Goal: Navigation & Orientation: Find specific page/section

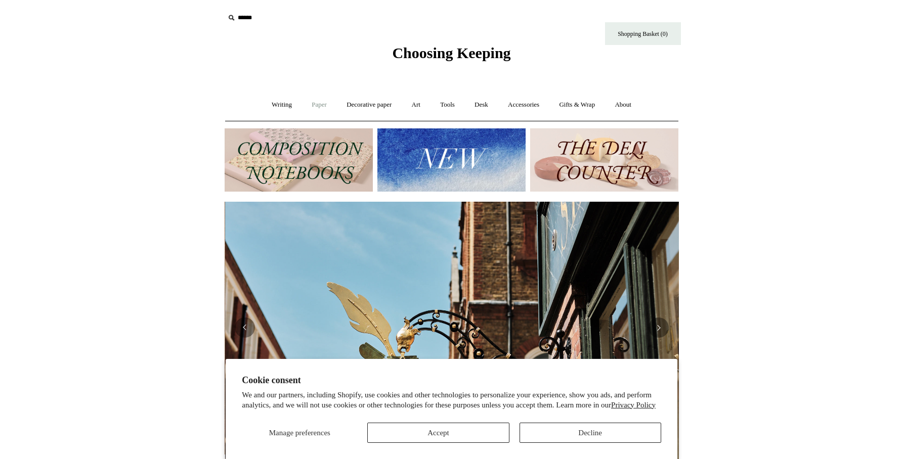
scroll to position [0, 454]
click at [278, 105] on link "Writing +" at bounding box center [282, 105] width 38 height 27
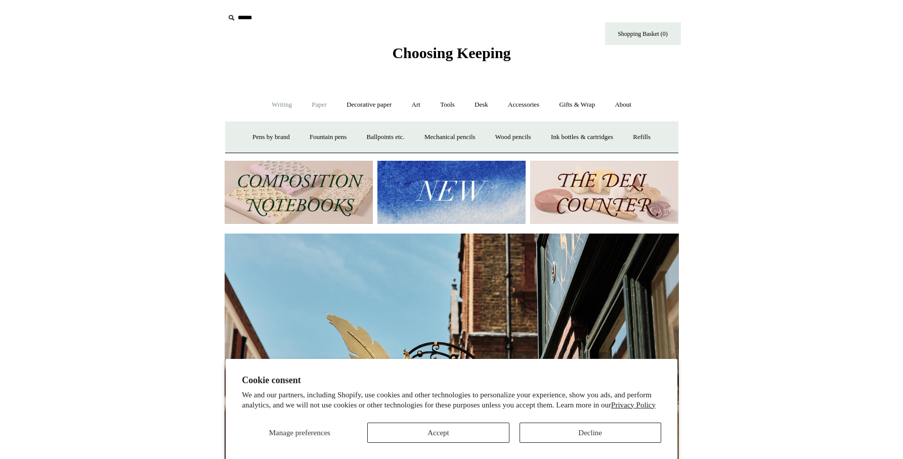
click at [313, 111] on link "Paper +" at bounding box center [319, 105] width 33 height 27
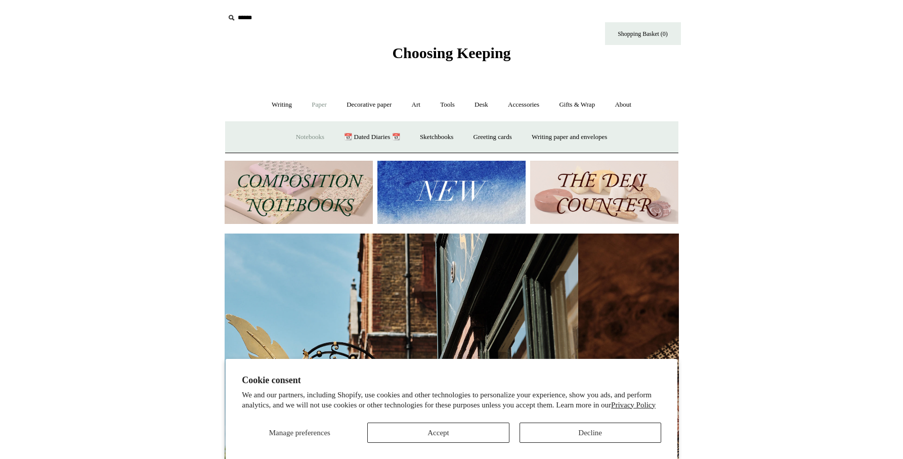
click at [307, 136] on link "Notebooks +" at bounding box center [310, 137] width 47 height 27
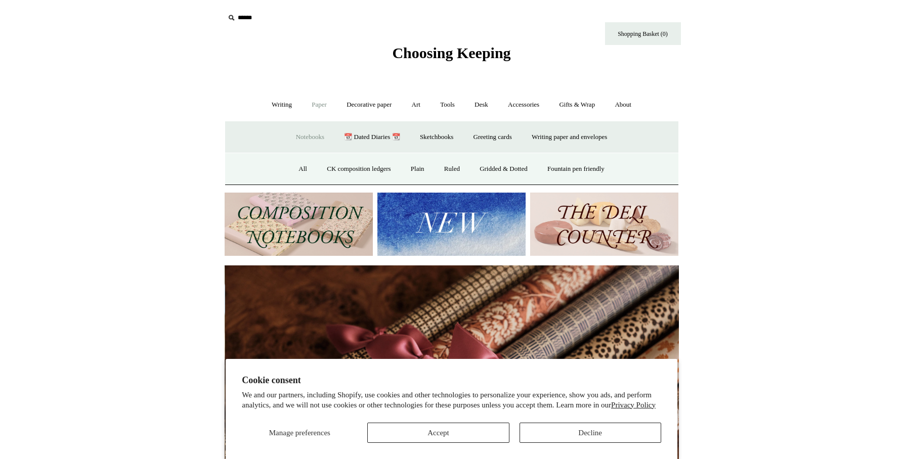
scroll to position [0, 909]
click at [298, 170] on link "All" at bounding box center [302, 169] width 27 height 27
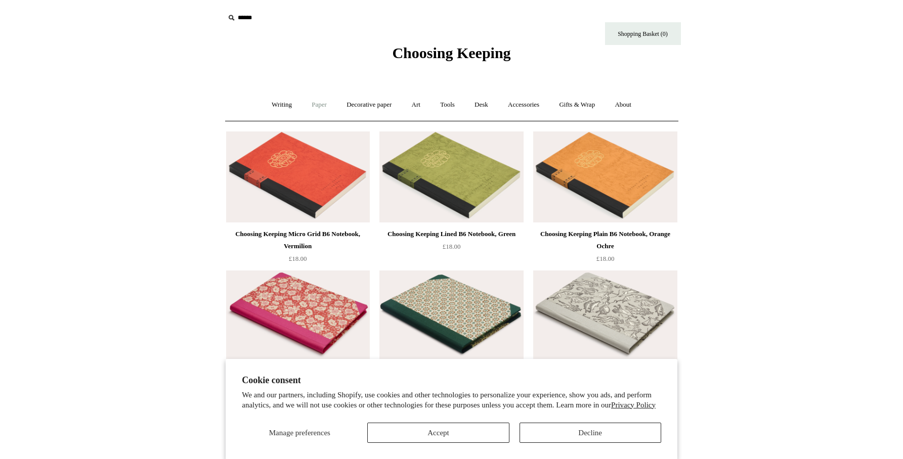
click at [318, 105] on link "Paper +" at bounding box center [319, 105] width 33 height 27
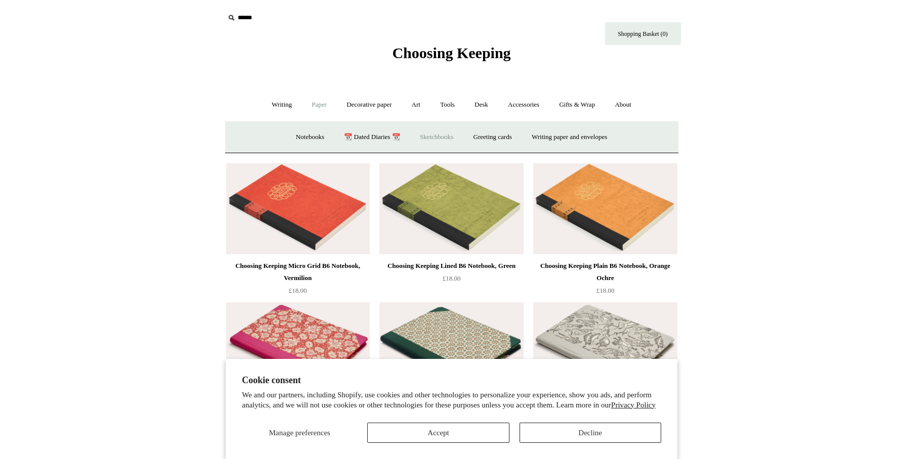
click at [431, 137] on link "Sketchbooks +" at bounding box center [437, 137] width 52 height 27
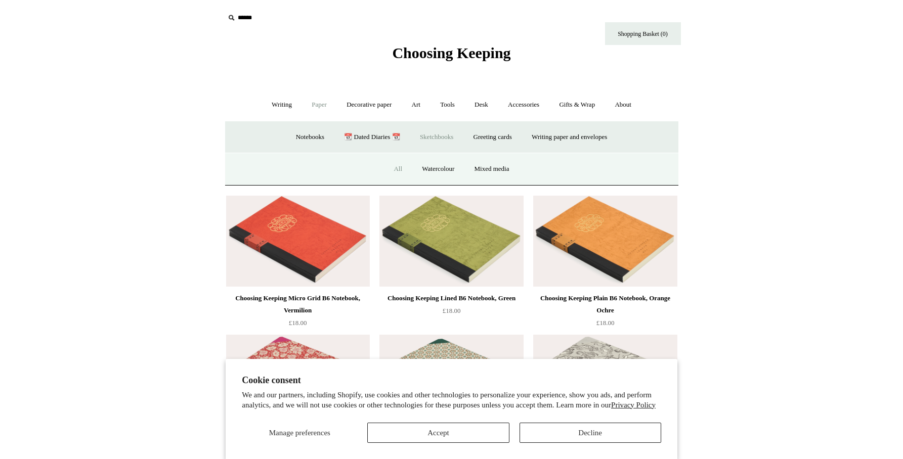
click at [392, 169] on link "All" at bounding box center [398, 169] width 27 height 27
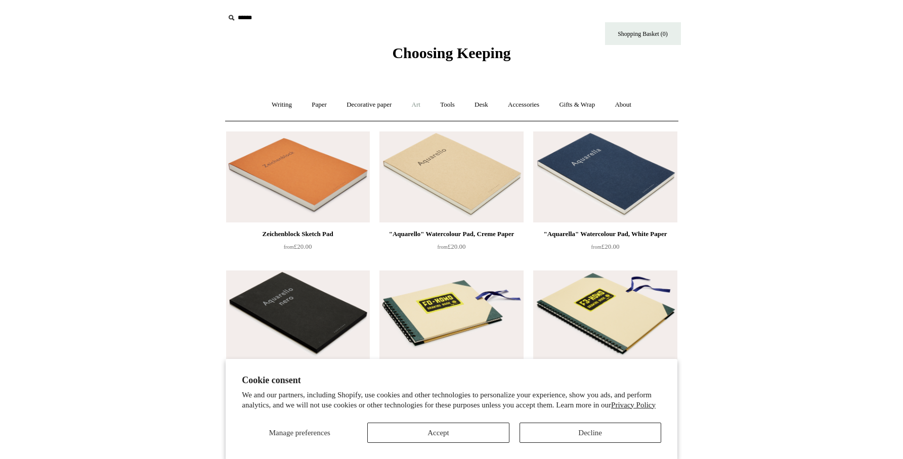
click at [412, 105] on link "Art +" at bounding box center [416, 105] width 27 height 27
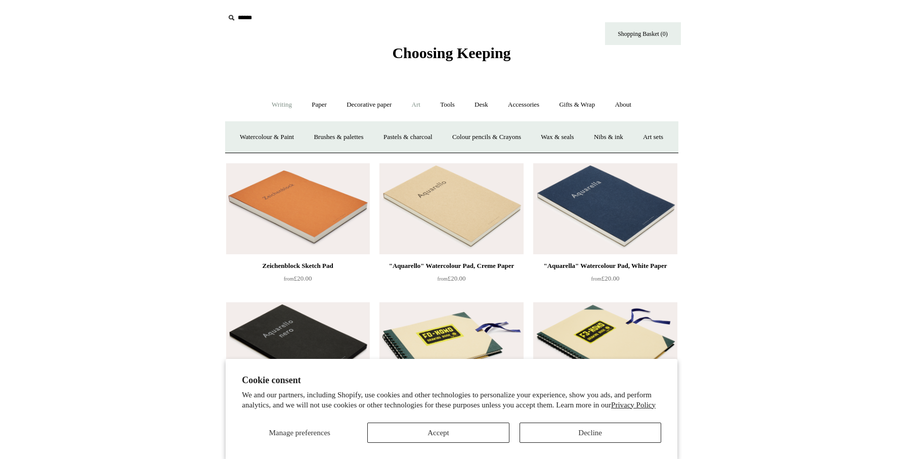
click at [284, 105] on link "Writing +" at bounding box center [282, 105] width 38 height 27
click at [269, 138] on link "Pens by brand +" at bounding box center [271, 137] width 56 height 27
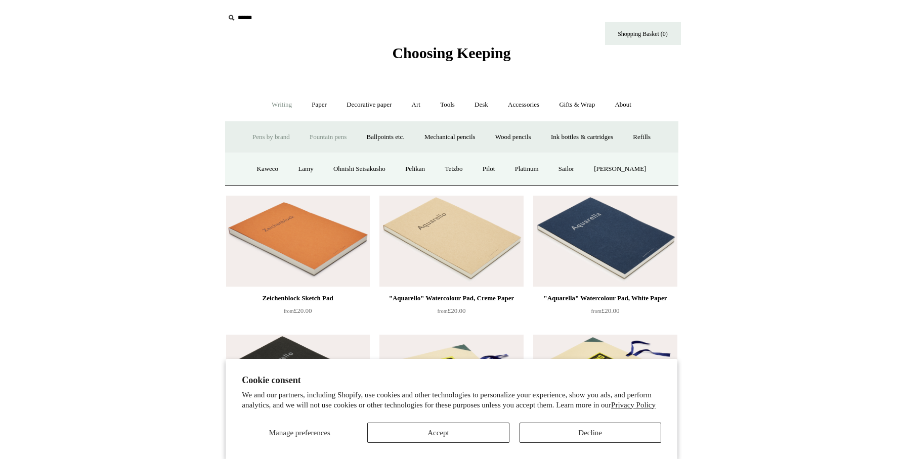
click at [318, 139] on link "Fountain pens +" at bounding box center [328, 137] width 55 height 27
click at [264, 168] on link "All" at bounding box center [273, 169] width 27 height 27
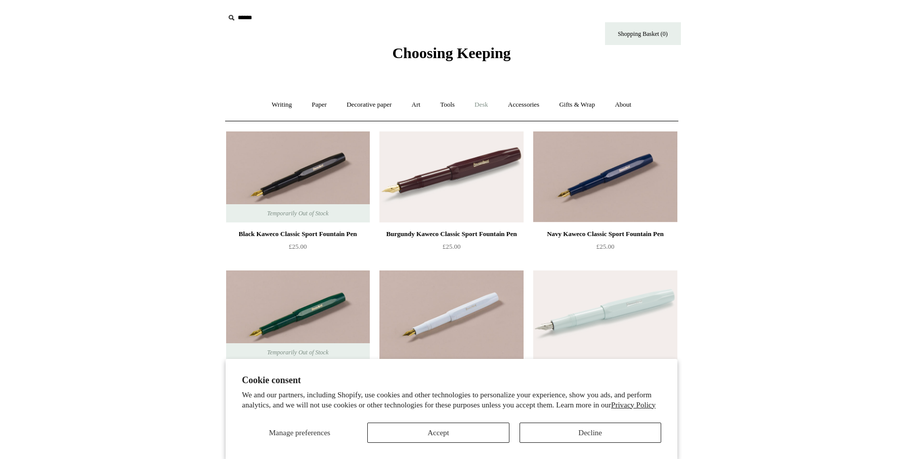
click at [485, 109] on link "Desk +" at bounding box center [482, 105] width 32 height 27
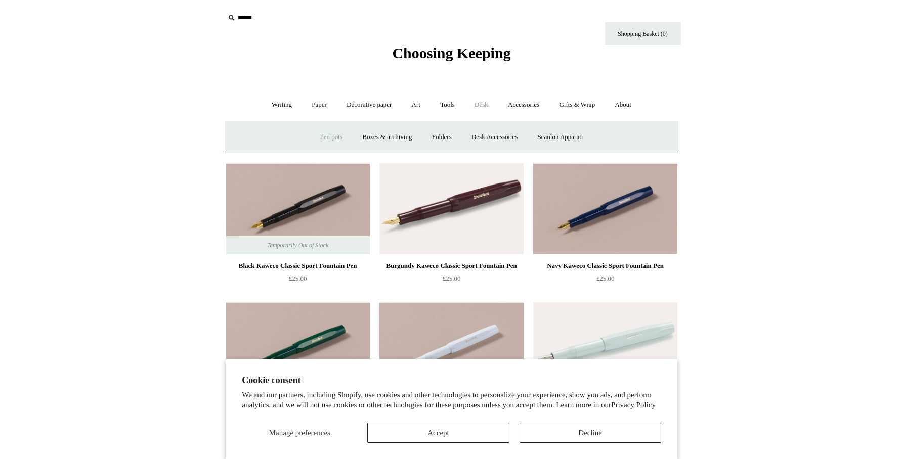
click at [329, 142] on link "Pen pots" at bounding box center [331, 137] width 40 height 27
